Goal: Task Accomplishment & Management: Use online tool/utility

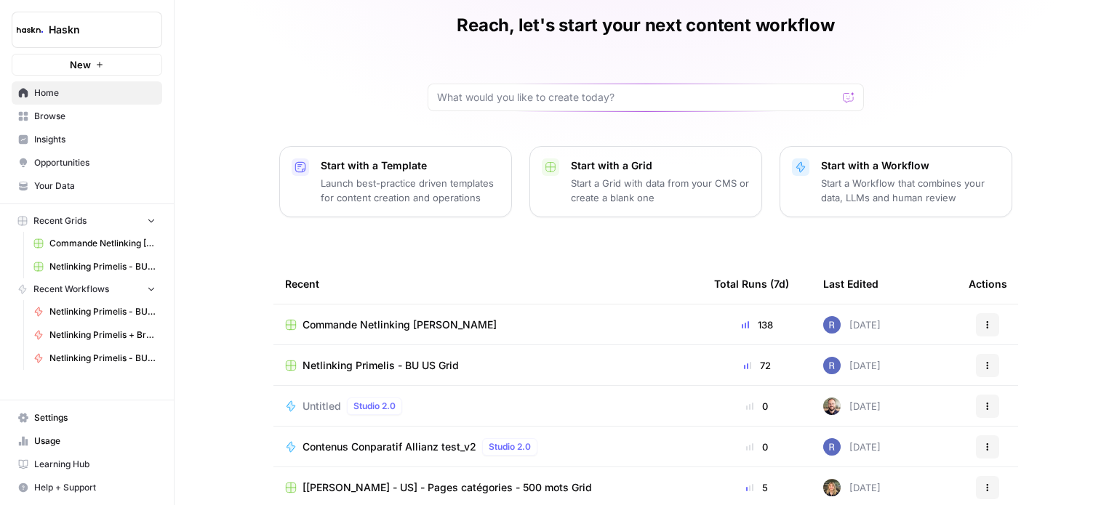
scroll to position [73, 0]
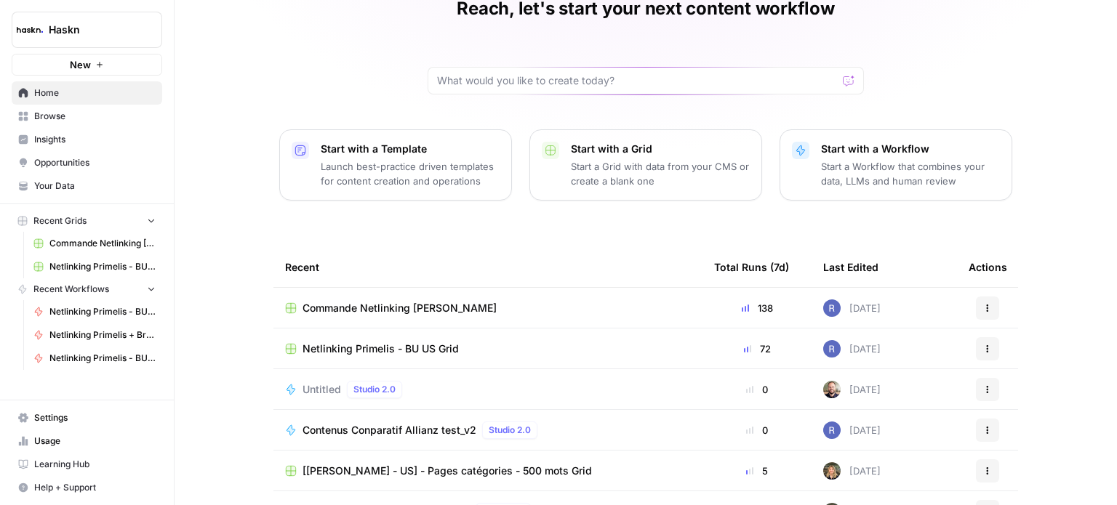
click at [440, 312] on span "Commande Netlinking [PERSON_NAME]" at bounding box center [399, 308] width 194 height 15
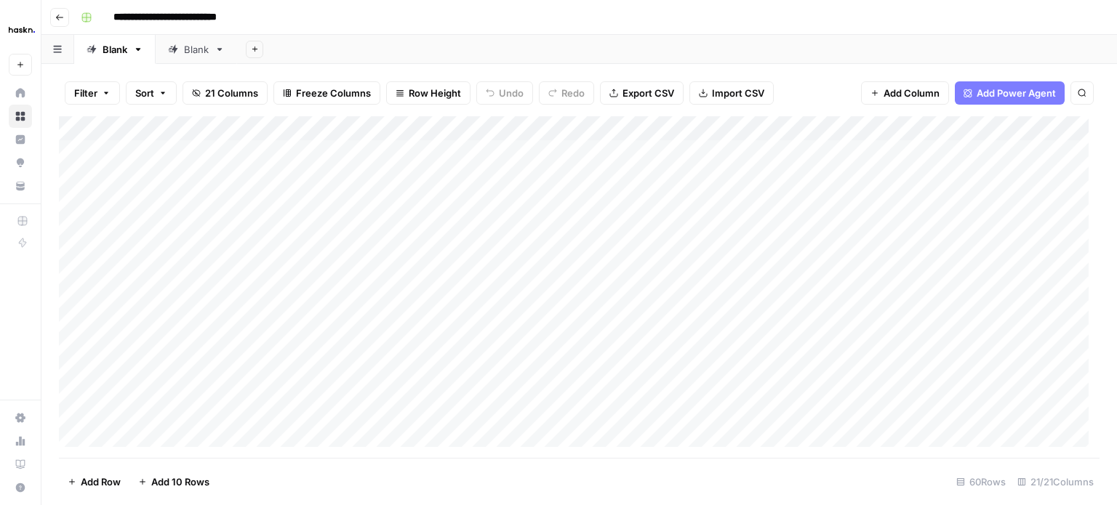
click at [867, 124] on div "Add Column" at bounding box center [579, 287] width 1040 height 342
click at [932, 148] on div "Add Column" at bounding box center [579, 287] width 1040 height 342
click at [886, 151] on div "Add Column" at bounding box center [579, 287] width 1040 height 342
click at [688, 126] on div "Add Column" at bounding box center [579, 287] width 1040 height 342
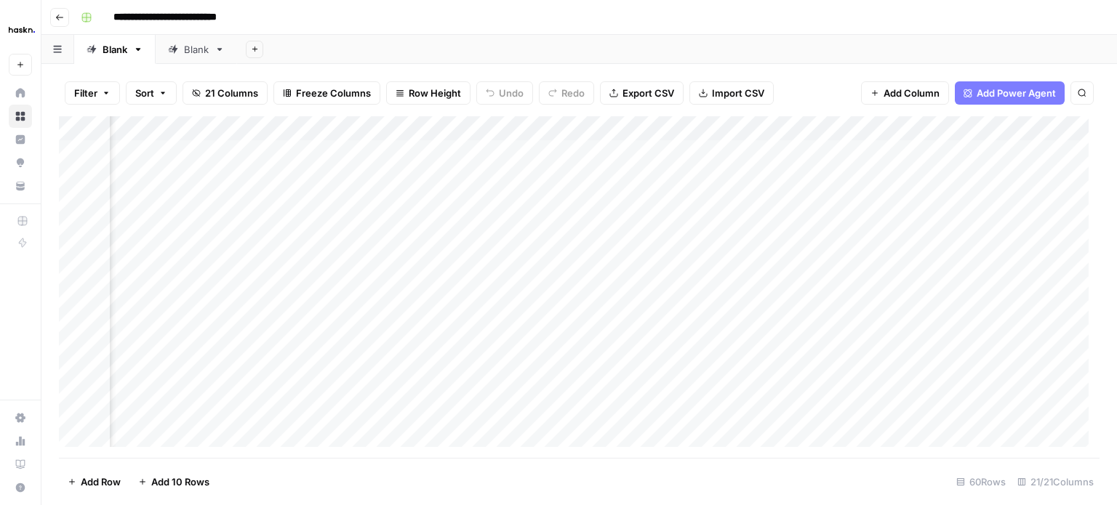
click at [672, 127] on div "Add Column" at bounding box center [579, 287] width 1040 height 342
click at [534, 233] on div "Add Column" at bounding box center [579, 287] width 1040 height 342
click at [643, 155] on div "Add Column" at bounding box center [579, 287] width 1040 height 342
click at [695, 128] on div "Add Column" at bounding box center [579, 287] width 1040 height 342
click at [710, 165] on span "All Rows" at bounding box center [741, 162] width 92 height 15
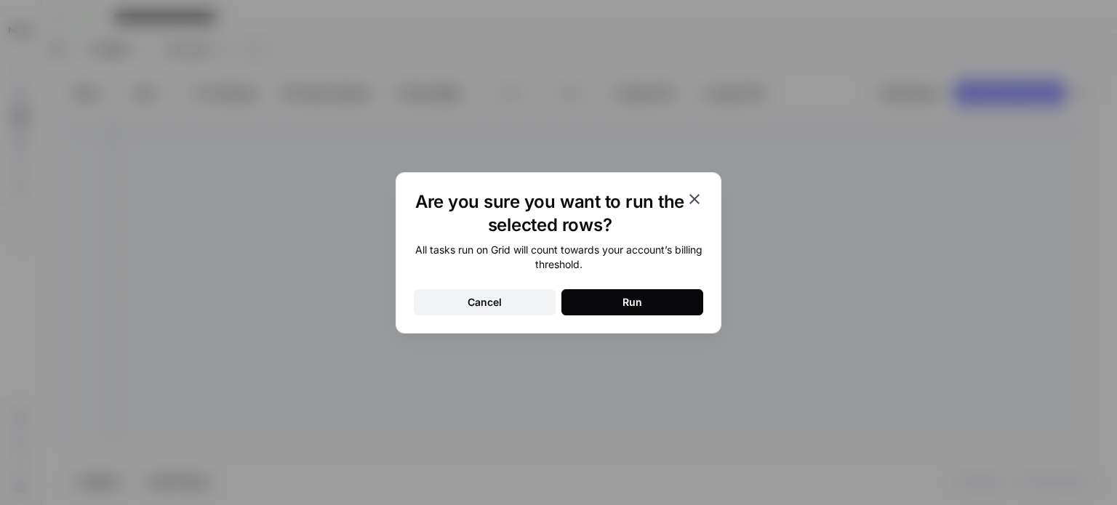
click at [639, 297] on div "Run" at bounding box center [632, 302] width 20 height 15
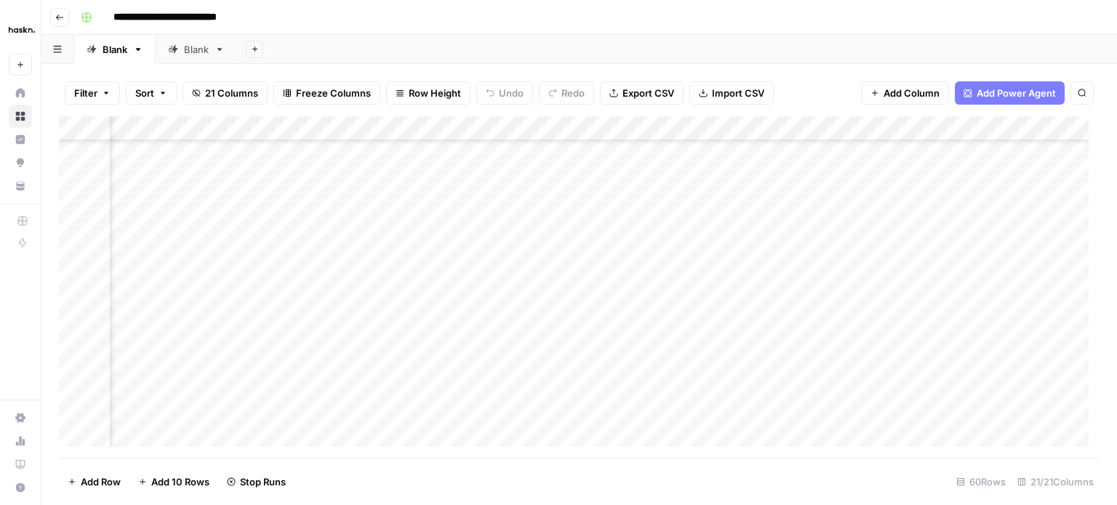
scroll to position [473, 1501]
click at [686, 270] on div "Add Column" at bounding box center [579, 287] width 1040 height 342
click at [651, 145] on div "Add Column" at bounding box center [579, 287] width 1040 height 342
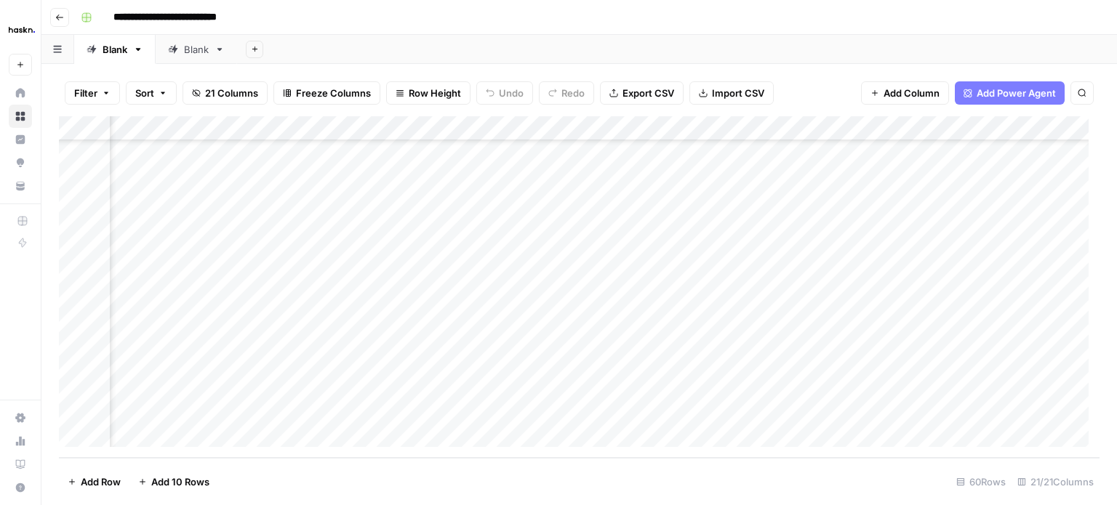
click at [734, 404] on div "Add Column" at bounding box center [579, 287] width 1040 height 342
